Goal: Task Accomplishment & Management: Manage account settings

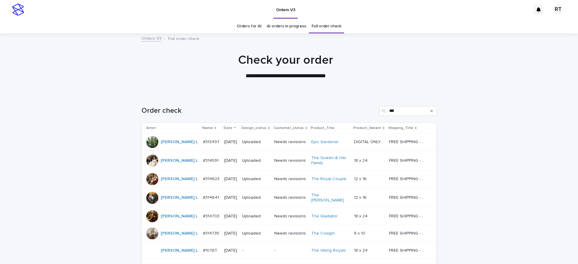
scroll to position [81, 0]
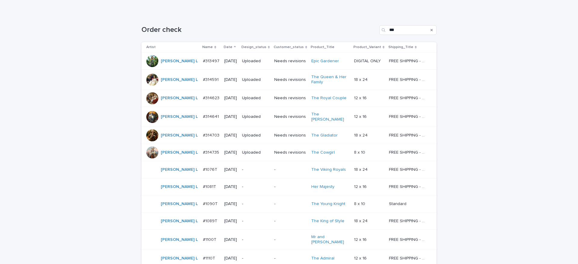
click at [245, 207] on td "-" at bounding box center [255, 204] width 32 height 17
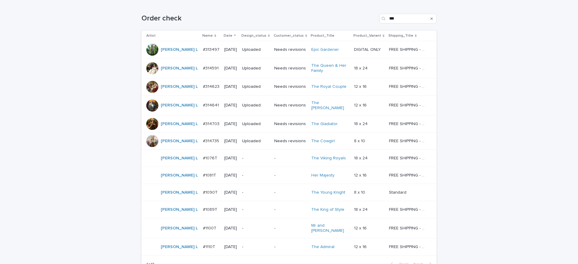
click at [246, 193] on div "-" at bounding box center [255, 193] width 27 height 10
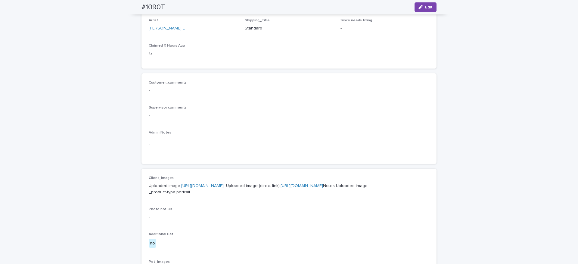
scroll to position [19, 0]
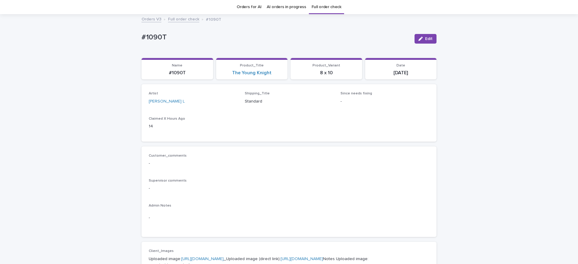
drag, startPoint x: 13, startPoint y: 25, endPoint x: 138, endPoint y: 44, distance: 126.9
drag, startPoint x: 130, startPoint y: 32, endPoint x: 220, endPoint y: 30, distance: 90.3
copy p "#1090T"
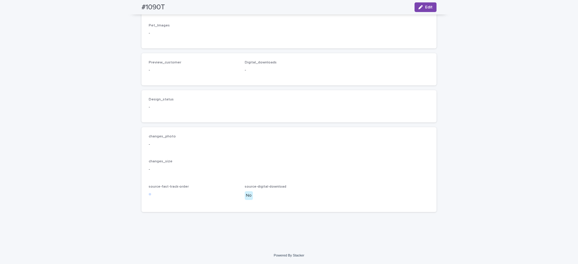
scroll to position [350, 0]
drag, startPoint x: 419, startPoint y: 5, endPoint x: 159, endPoint y: 86, distance: 272.2
click at [419, 5] on div "button" at bounding box center [421, 7] width 7 height 4
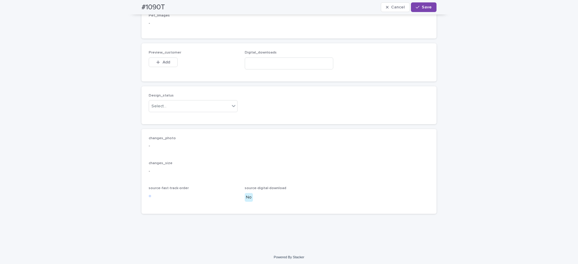
drag, startPoint x: 160, startPoint y: 96, endPoint x: 162, endPoint y: 98, distance: 3.4
click at [159, 67] on button "Add" at bounding box center [163, 62] width 29 height 10
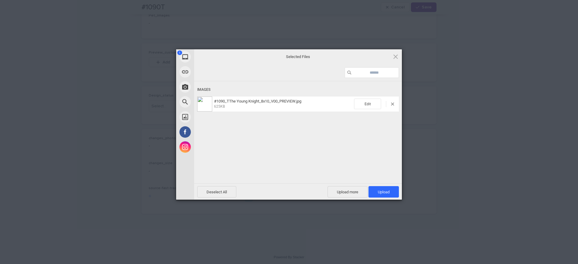
drag, startPoint x: 380, startPoint y: 192, endPoint x: 351, endPoint y: 174, distance: 34.4
click at [380, 192] on span "Upload 1" at bounding box center [384, 192] width 12 height 5
click at [333, 161] on div "Uploading #1090_TThe Young Knight_8x10_V00_PREVIEW.jpg 0.00B / 625KB" at bounding box center [298, 141] width 208 height 120
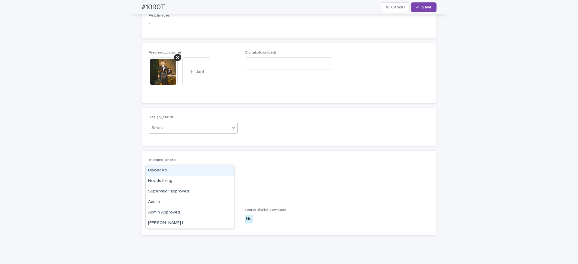
click at [185, 133] on div "Select..." at bounding box center [189, 128] width 81 height 10
click at [186, 170] on div "Uploaded" at bounding box center [190, 170] width 88 height 11
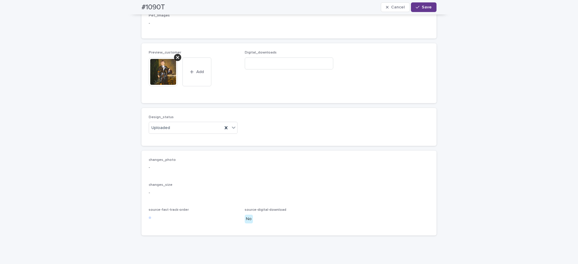
click at [423, 8] on span "Save" at bounding box center [426, 7] width 10 height 4
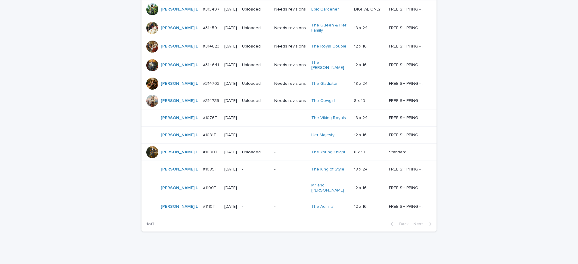
scroll to position [147, 0]
